Goal: Task Accomplishment & Management: Manage account settings

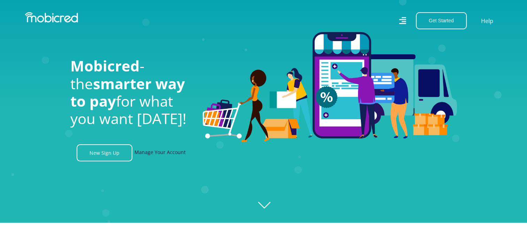
scroll to position [0, 893]
click at [150, 149] on link "Manage Your Account" at bounding box center [159, 152] width 51 height 17
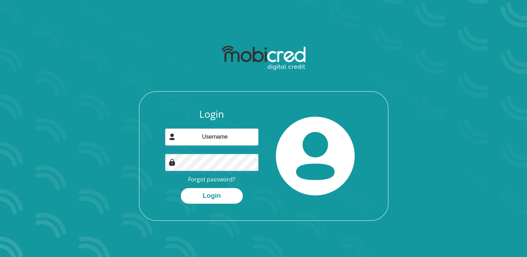
drag, startPoint x: 229, startPoint y: 149, endPoint x: 225, endPoint y: 142, distance: 7.6
click at [225, 142] on div "Login Forgot password? Login" at bounding box center [212, 155] width 104 height 95
click at [225, 142] on input "email" at bounding box center [211, 137] width 93 height 17
type input "mthimkhulunomvuyo@gmail.com"
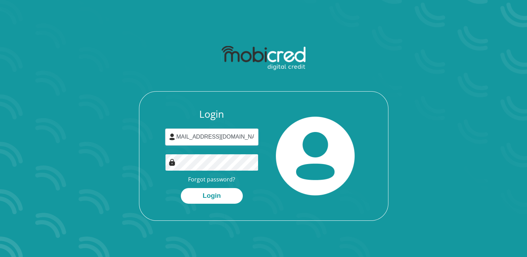
scroll to position [0, 0]
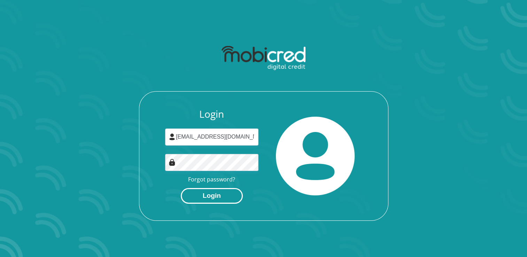
click at [225, 199] on button "Login" at bounding box center [212, 196] width 62 height 16
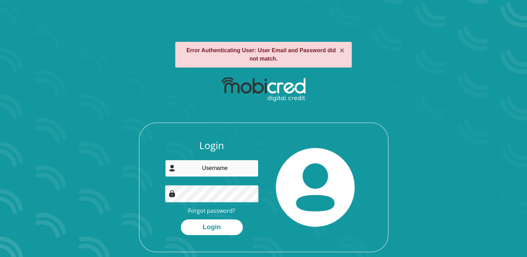
click at [218, 168] on input "email" at bounding box center [211, 168] width 93 height 17
click at [187, 111] on div "Login Forgot password? Login" at bounding box center [264, 162] width 374 height 179
